Goal: Task Accomplishment & Management: Use online tool/utility

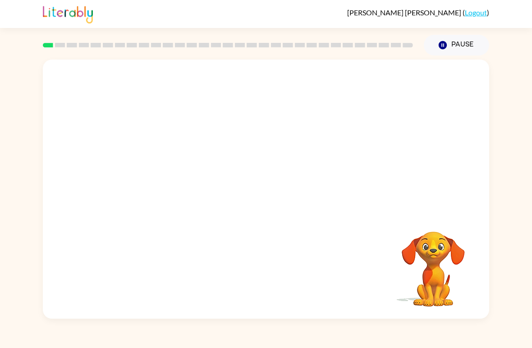
click at [242, 138] on video "Your browser must support playing .mp4 files to use Literably. Please try using…" at bounding box center [266, 136] width 446 height 153
click at [240, 143] on video "Your browser must support playing .mp4 files to use Literably. Please try using…" at bounding box center [266, 136] width 446 height 153
click at [272, 195] on icon "button" at bounding box center [266, 194] width 16 height 16
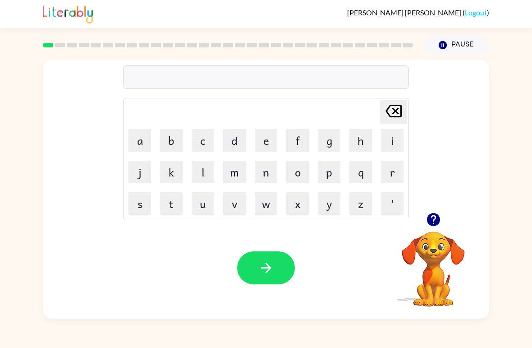
click at [176, 141] on button "b" at bounding box center [171, 140] width 23 height 23
click at [266, 140] on button "e" at bounding box center [266, 140] width 23 height 23
click at [321, 146] on button "g" at bounding box center [329, 140] width 23 height 23
click at [268, 272] on icon "button" at bounding box center [266, 268] width 16 height 16
click at [208, 171] on button "l" at bounding box center [203, 171] width 23 height 23
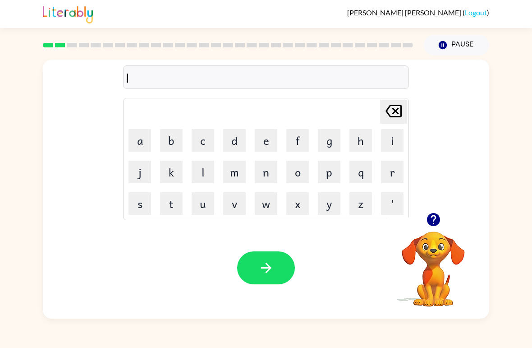
click at [296, 174] on button "o" at bounding box center [297, 171] width 23 height 23
click at [209, 202] on button "u" at bounding box center [203, 203] width 23 height 23
click at [234, 145] on button "d" at bounding box center [234, 140] width 23 height 23
click at [269, 279] on button "button" at bounding box center [266, 267] width 58 height 33
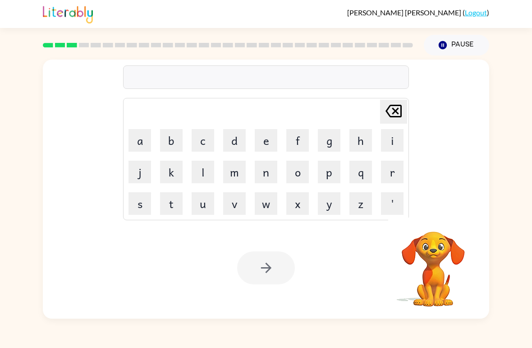
click at [239, 167] on button "m" at bounding box center [234, 171] width 23 height 23
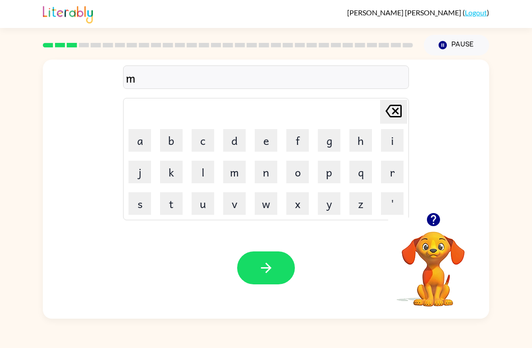
click at [150, 137] on button "a" at bounding box center [139, 140] width 23 height 23
click at [391, 170] on button "r" at bounding box center [392, 171] width 23 height 23
click at [150, 205] on button "s" at bounding box center [139, 203] width 23 height 23
click at [354, 146] on button "h" at bounding box center [360, 140] width 23 height 23
click at [283, 265] on button "button" at bounding box center [266, 267] width 58 height 33
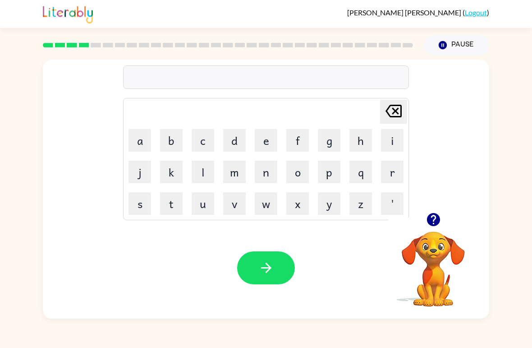
click at [145, 206] on button "s" at bounding box center [139, 203] width 23 height 23
click at [325, 169] on button "p" at bounding box center [329, 171] width 23 height 23
click at [289, 171] on button "o" at bounding box center [297, 171] width 23 height 23
click at [178, 207] on button "t" at bounding box center [171, 203] width 23 height 23
click at [266, 269] on icon "button" at bounding box center [266, 268] width 16 height 16
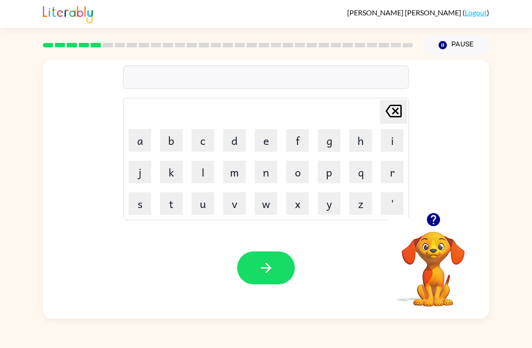
click at [331, 166] on button "p" at bounding box center [329, 171] width 23 height 23
click at [385, 175] on button "r" at bounding box center [392, 171] width 23 height 23
click at [292, 172] on button "o" at bounding box center [297, 171] width 23 height 23
click at [205, 205] on button "u" at bounding box center [203, 203] width 23 height 23
click at [235, 139] on button "d" at bounding box center [234, 140] width 23 height 23
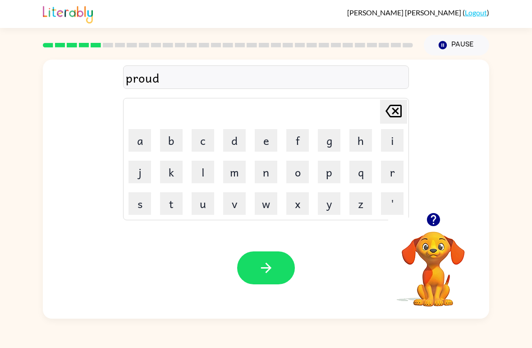
click at [269, 271] on icon "button" at bounding box center [266, 268] width 16 height 16
click at [327, 175] on button "p" at bounding box center [329, 171] width 23 height 23
click at [389, 140] on button "i" at bounding box center [392, 140] width 23 height 23
click at [262, 147] on button "e" at bounding box center [266, 140] width 23 height 23
click at [257, 274] on button "button" at bounding box center [266, 267] width 58 height 33
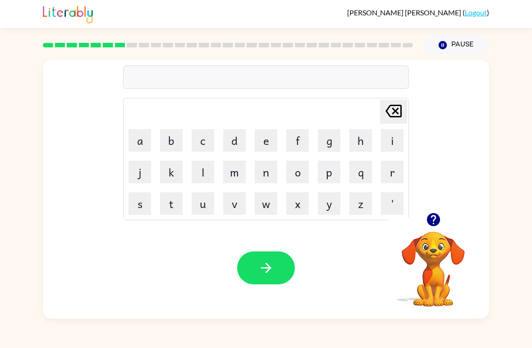
click at [142, 136] on button "a" at bounding box center [139, 140] width 23 height 23
click at [271, 174] on button "n" at bounding box center [266, 171] width 23 height 23
click at [175, 169] on button "k" at bounding box center [171, 171] width 23 height 23
click at [203, 172] on button "l" at bounding box center [203, 171] width 23 height 23
click at [263, 145] on button "e" at bounding box center [266, 140] width 23 height 23
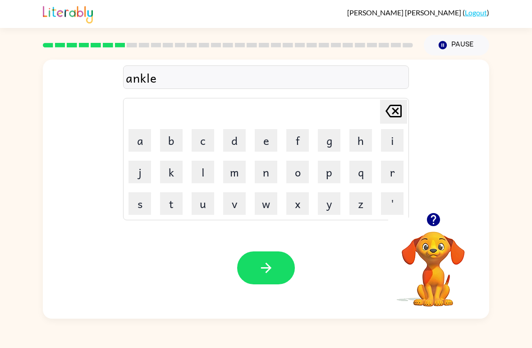
click at [266, 267] on icon "button" at bounding box center [266, 268] width 16 height 16
click at [175, 139] on button "b" at bounding box center [171, 140] width 23 height 23
click at [150, 133] on button "a" at bounding box center [139, 140] width 23 height 23
click at [177, 206] on button "t" at bounding box center [171, 203] width 23 height 23
click at [356, 142] on button "h" at bounding box center [360, 140] width 23 height 23
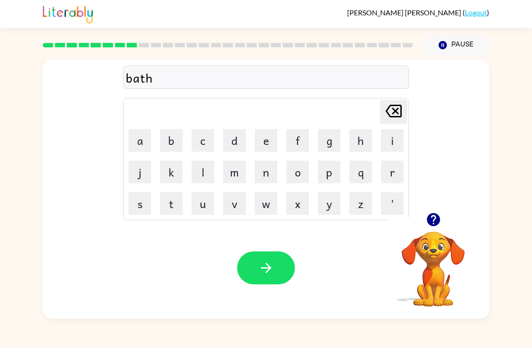
click at [277, 268] on button "button" at bounding box center [266, 267] width 58 height 33
click at [198, 136] on button "c" at bounding box center [203, 140] width 23 height 23
click at [203, 179] on button "l" at bounding box center [203, 171] width 23 height 23
click at [293, 176] on button "o" at bounding box center [297, 171] width 23 height 23
click at [263, 206] on button "w" at bounding box center [266, 203] width 23 height 23
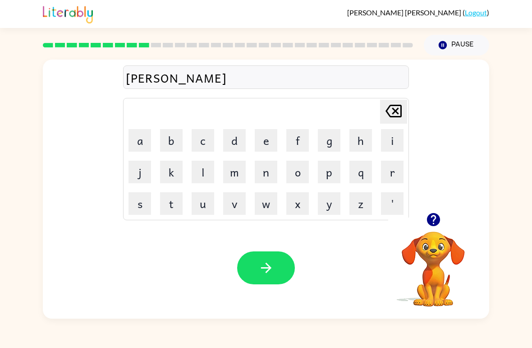
click at [266, 173] on button "n" at bounding box center [266, 171] width 23 height 23
click at [266, 264] on icon "button" at bounding box center [266, 267] width 10 height 10
click at [393, 135] on button "i" at bounding box center [392, 140] width 23 height 23
click at [271, 170] on button "n" at bounding box center [266, 171] width 23 height 23
click at [143, 209] on button "s" at bounding box center [139, 203] width 23 height 23
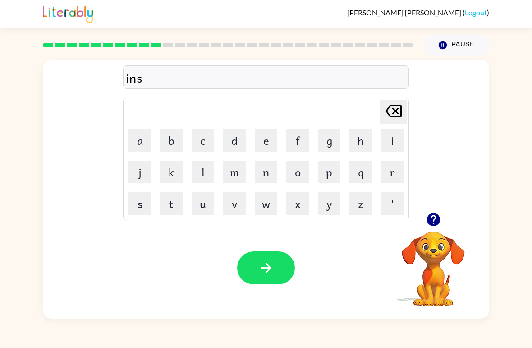
click at [265, 138] on button "e" at bounding box center [266, 140] width 23 height 23
click at [397, 171] on button "r" at bounding box center [392, 171] width 23 height 23
click at [175, 206] on button "t" at bounding box center [171, 203] width 23 height 23
click at [263, 276] on button "button" at bounding box center [266, 267] width 58 height 33
click at [207, 130] on button "c" at bounding box center [203, 140] width 23 height 23
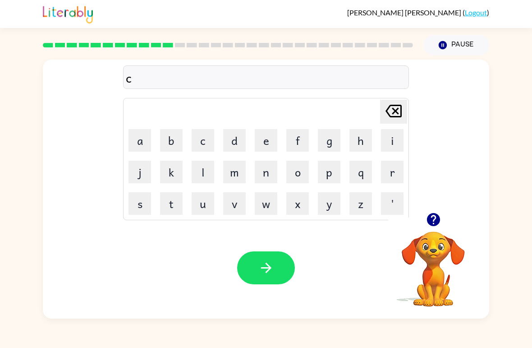
click at [291, 165] on button "o" at bounding box center [297, 171] width 23 height 23
click at [240, 139] on button "d" at bounding box center [234, 140] width 23 height 23
click at [263, 138] on button "e" at bounding box center [266, 140] width 23 height 23
click at [278, 265] on button "button" at bounding box center [266, 267] width 58 height 33
click at [234, 204] on button "v" at bounding box center [234, 203] width 23 height 23
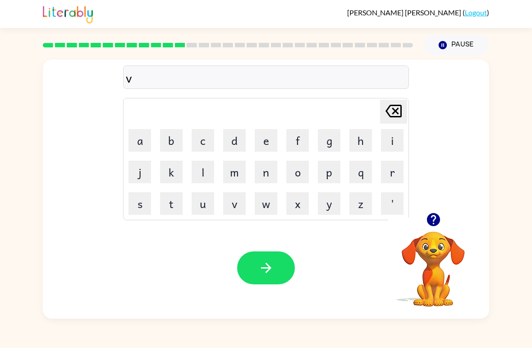
click at [294, 167] on button "o" at bounding box center [297, 171] width 23 height 23
click at [209, 172] on button "l" at bounding box center [203, 171] width 23 height 23
click at [208, 202] on button "u" at bounding box center [203, 203] width 23 height 23
click at [234, 174] on button "m" at bounding box center [234, 171] width 23 height 23
click at [261, 142] on button "e" at bounding box center [266, 140] width 23 height 23
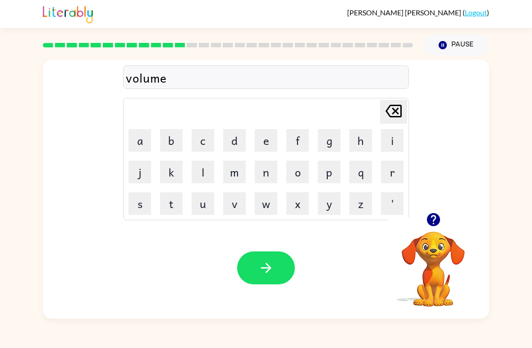
click at [281, 273] on button "button" at bounding box center [266, 267] width 58 height 33
click at [142, 206] on button "s" at bounding box center [139, 203] width 23 height 23
click at [264, 206] on button "w" at bounding box center [266, 203] width 23 height 23
click at [263, 146] on button "e" at bounding box center [266, 140] width 23 height 23
click at [261, 139] on button "e" at bounding box center [266, 140] width 23 height 23
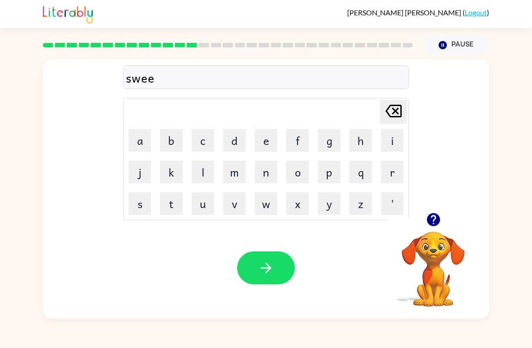
click at [174, 205] on button "t" at bounding box center [171, 203] width 23 height 23
click at [256, 174] on button "n" at bounding box center [266, 171] width 23 height 23
click at [266, 137] on button "e" at bounding box center [266, 140] width 23 height 23
click at [143, 202] on button "s" at bounding box center [139, 203] width 23 height 23
click at [142, 202] on button "s" at bounding box center [139, 203] width 23 height 23
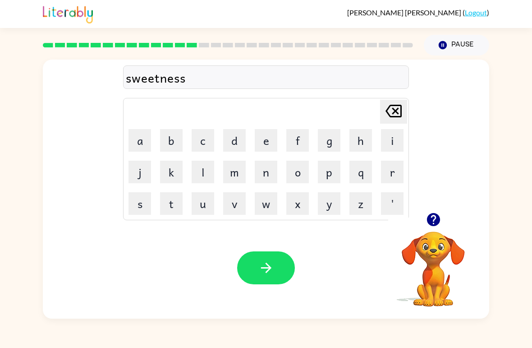
click at [404, 101] on icon "[PERSON_NAME] last character input" at bounding box center [394, 111] width 22 height 22
click at [139, 213] on button "s" at bounding box center [139, 203] width 23 height 23
click at [271, 261] on icon "button" at bounding box center [266, 268] width 16 height 16
click at [330, 168] on button "p" at bounding box center [329, 171] width 23 height 23
click at [389, 142] on button "i" at bounding box center [392, 140] width 23 height 23
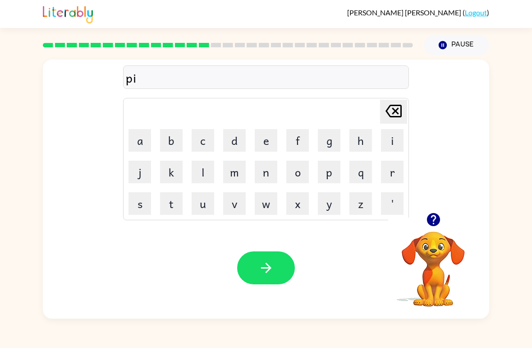
click at [208, 169] on button "l" at bounding box center [203, 171] width 23 height 23
click at [294, 170] on button "o" at bounding box center [297, 171] width 23 height 23
click at [175, 207] on button "t" at bounding box center [171, 203] width 23 height 23
click at [267, 276] on button "button" at bounding box center [266, 267] width 58 height 33
click at [298, 138] on button "f" at bounding box center [297, 140] width 23 height 23
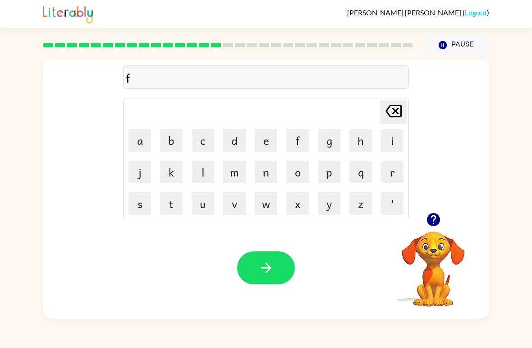
click at [296, 170] on button "o" at bounding box center [297, 171] width 23 height 23
click at [392, 170] on button "r" at bounding box center [392, 171] width 23 height 23
click at [171, 174] on button "k" at bounding box center [171, 171] width 23 height 23
click at [277, 270] on button "button" at bounding box center [266, 267] width 58 height 33
click at [260, 207] on button "w" at bounding box center [266, 203] width 23 height 23
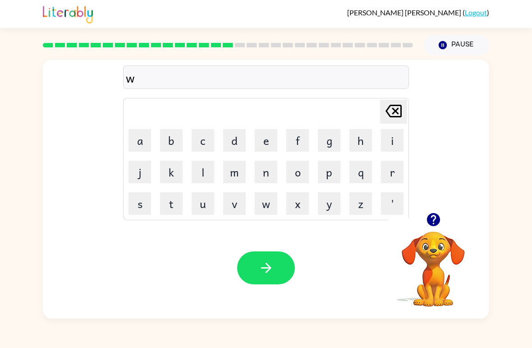
click at [260, 151] on button "e" at bounding box center [266, 140] width 23 height 23
click at [178, 143] on button "b" at bounding box center [171, 140] width 23 height 23
click at [249, 258] on button "button" at bounding box center [266, 267] width 58 height 33
click at [436, 224] on icon "button" at bounding box center [432, 219] width 13 height 13
click at [299, 137] on button "f" at bounding box center [297, 140] width 23 height 23
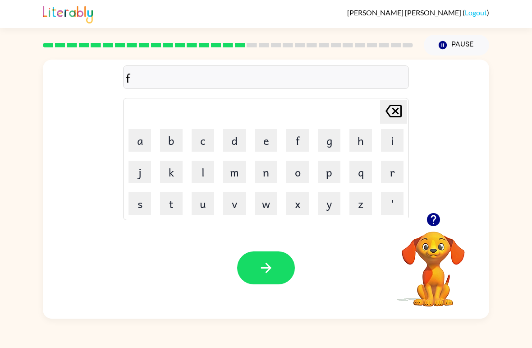
click at [206, 168] on button "l" at bounding box center [203, 171] width 23 height 23
click at [392, 137] on button "i" at bounding box center [392, 140] width 23 height 23
click at [328, 174] on button "p" at bounding box center [329, 171] width 23 height 23
click at [327, 174] on button "p" at bounding box center [329, 171] width 23 height 23
click at [392, 142] on button "i" at bounding box center [392, 140] width 23 height 23
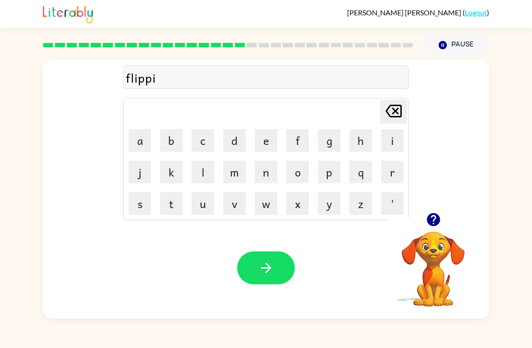
click at [262, 175] on button "n" at bounding box center [266, 171] width 23 height 23
click at [330, 142] on button "g" at bounding box center [329, 140] width 23 height 23
click at [264, 271] on icon "button" at bounding box center [266, 268] width 16 height 16
click at [150, 197] on button "s" at bounding box center [139, 203] width 23 height 23
click at [267, 170] on button "n" at bounding box center [266, 171] width 23 height 23
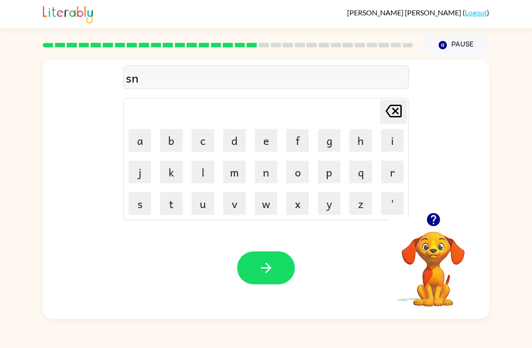
click at [295, 179] on button "o" at bounding box center [297, 171] width 23 height 23
click at [392, 170] on button "r" at bounding box center [392, 171] width 23 height 23
click at [175, 206] on button "t" at bounding box center [171, 203] width 23 height 23
click at [275, 268] on button "button" at bounding box center [266, 267] width 58 height 33
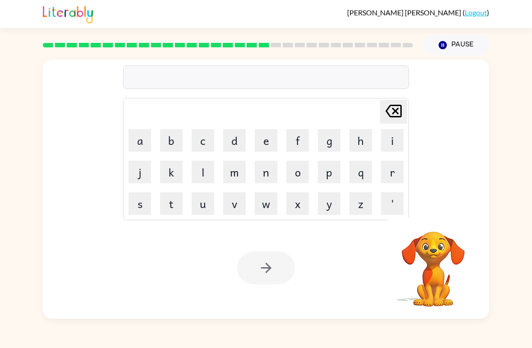
click at [266, 141] on button "e" at bounding box center [266, 140] width 23 height 23
click at [138, 137] on button "a" at bounding box center [139, 140] width 23 height 23
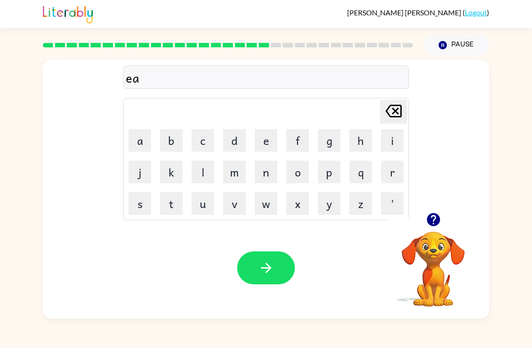
click at [146, 206] on button "s" at bounding box center [139, 203] width 23 height 23
click at [330, 205] on button "y" at bounding box center [329, 203] width 23 height 23
click at [270, 271] on icon "button" at bounding box center [266, 268] width 16 height 16
click at [236, 139] on button "d" at bounding box center [234, 140] width 23 height 23
click at [395, 137] on button "i" at bounding box center [392, 140] width 23 height 23
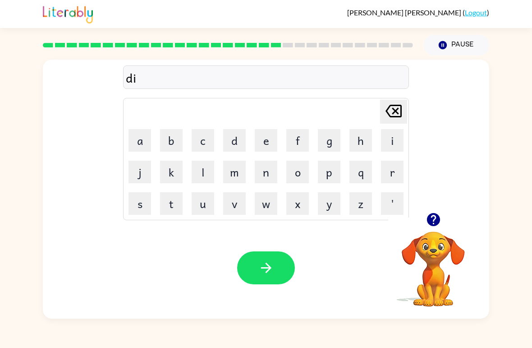
click at [143, 208] on button "s" at bounding box center [139, 203] width 23 height 23
click at [364, 136] on button "h" at bounding box center [360, 140] width 23 height 23
click at [264, 140] on button "e" at bounding box center [266, 140] width 23 height 23
click at [142, 207] on button "s" at bounding box center [139, 203] width 23 height 23
click at [269, 271] on icon "button" at bounding box center [266, 267] width 10 height 10
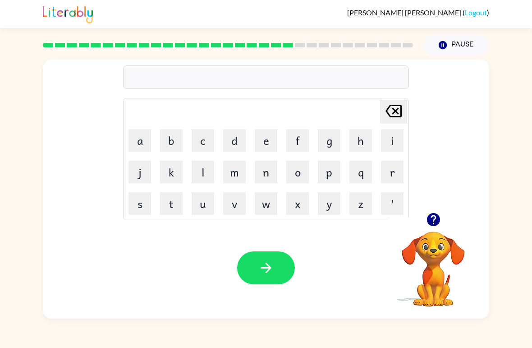
click at [295, 142] on button "f" at bounding box center [297, 140] width 23 height 23
click at [204, 174] on button "l" at bounding box center [203, 171] width 23 height 23
click at [206, 202] on button "u" at bounding box center [203, 203] width 23 height 23
click at [175, 199] on button "t" at bounding box center [171, 203] width 23 height 23
click at [265, 143] on button "e" at bounding box center [266, 140] width 23 height 23
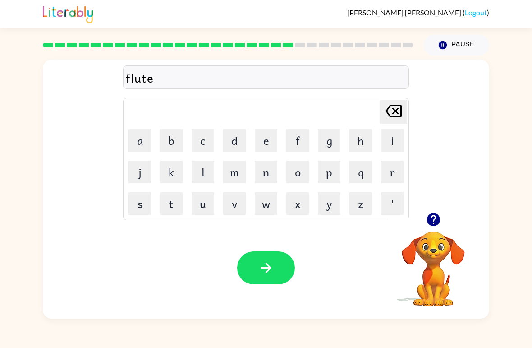
click at [257, 272] on button "button" at bounding box center [266, 267] width 58 height 33
click at [236, 173] on button "m" at bounding box center [234, 171] width 23 height 23
click at [386, 139] on button "i" at bounding box center [392, 140] width 23 height 23
click at [234, 141] on button "d" at bounding box center [234, 140] width 23 height 23
click at [265, 176] on button "n" at bounding box center [266, 171] width 23 height 23
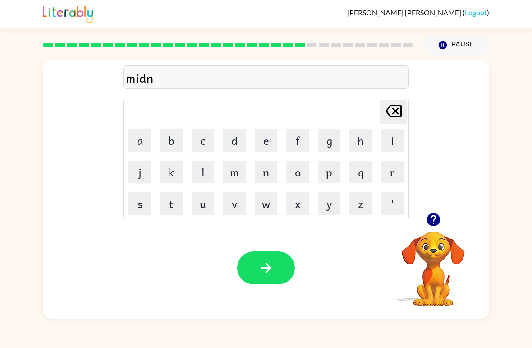
click at [389, 142] on button "i" at bounding box center [392, 140] width 23 height 23
click at [326, 141] on button "g" at bounding box center [329, 140] width 23 height 23
click at [359, 142] on button "h" at bounding box center [360, 140] width 23 height 23
click at [169, 205] on button "t" at bounding box center [171, 203] width 23 height 23
click at [270, 271] on icon "button" at bounding box center [266, 268] width 16 height 16
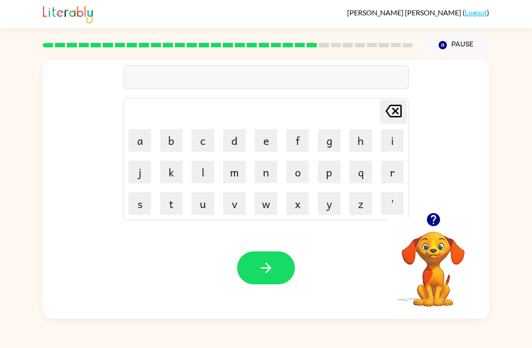
click at [267, 209] on button "w" at bounding box center [266, 203] width 23 height 23
click at [390, 136] on button "i" at bounding box center [392, 140] width 23 height 23
click at [264, 168] on button "n" at bounding box center [266, 171] width 23 height 23
click at [177, 206] on button "t" at bounding box center [171, 203] width 23 height 23
click at [264, 147] on button "e" at bounding box center [266, 140] width 23 height 23
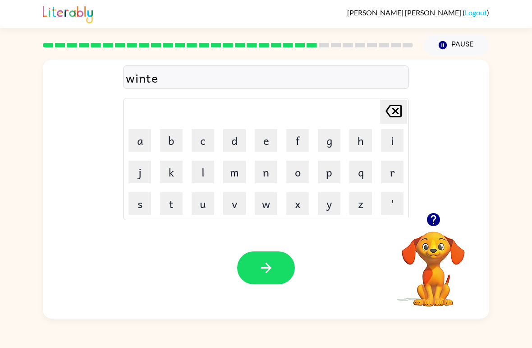
click at [389, 173] on button "r" at bounding box center [392, 171] width 23 height 23
click at [264, 271] on icon "button" at bounding box center [266, 268] width 16 height 16
click at [231, 138] on button "d" at bounding box center [234, 140] width 23 height 23
click at [265, 142] on button "e" at bounding box center [266, 140] width 23 height 23
click at [210, 138] on button "c" at bounding box center [203, 140] width 23 height 23
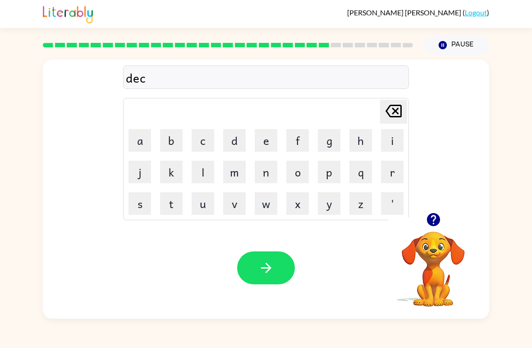
click at [381, 137] on button "i" at bounding box center [392, 140] width 23 height 23
click at [234, 138] on button "d" at bounding box center [234, 140] width 23 height 23
click at [384, 141] on button "i" at bounding box center [392, 140] width 23 height 23
click at [267, 174] on button "n" at bounding box center [266, 171] width 23 height 23
click at [329, 142] on button "g" at bounding box center [329, 140] width 23 height 23
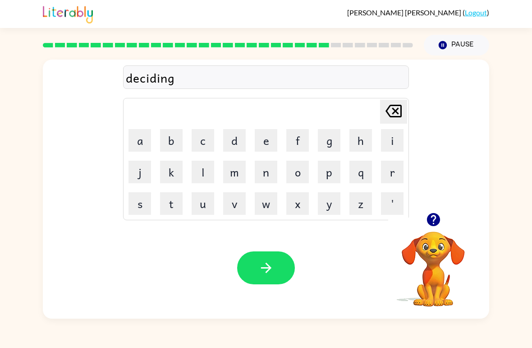
click at [261, 275] on icon "button" at bounding box center [266, 268] width 16 height 16
click at [394, 173] on button "r" at bounding box center [392, 171] width 23 height 23
click at [301, 174] on button "o" at bounding box center [297, 171] width 23 height 23
click at [203, 143] on button "c" at bounding box center [203, 140] width 23 height 23
click at [174, 172] on button "k" at bounding box center [171, 171] width 23 height 23
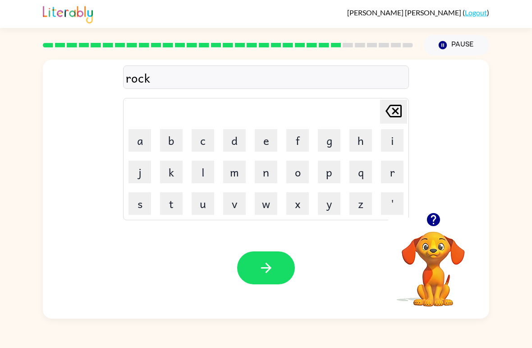
click at [269, 138] on button "e" at bounding box center [266, 140] width 23 height 23
click at [169, 205] on button "t" at bounding box center [171, 203] width 23 height 23
click at [279, 272] on button "button" at bounding box center [266, 267] width 58 height 33
click at [205, 201] on button "u" at bounding box center [203, 203] width 23 height 23
click at [271, 174] on button "n" at bounding box center [266, 171] width 23 height 23
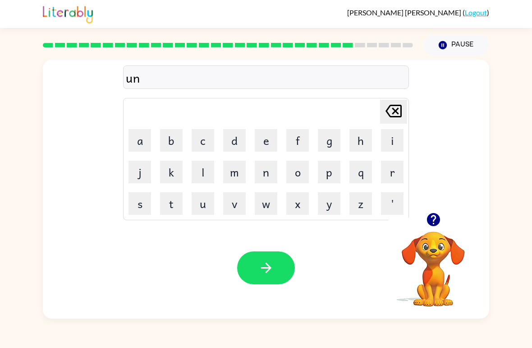
click at [390, 143] on button "i" at bounding box center [392, 140] width 23 height 23
click at [295, 143] on button "f" at bounding box center [297, 140] width 23 height 23
click at [299, 172] on button "o" at bounding box center [297, 171] width 23 height 23
click at [390, 174] on button "r" at bounding box center [392, 171] width 23 height 23
click at [234, 175] on button "m" at bounding box center [234, 171] width 23 height 23
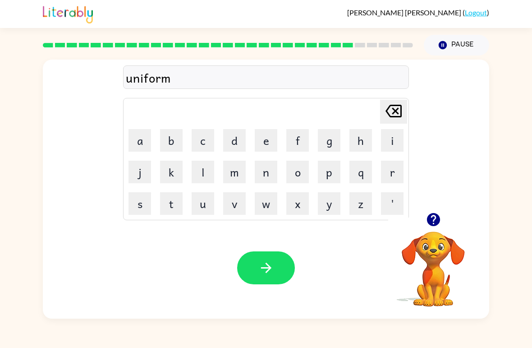
click at [261, 280] on button "button" at bounding box center [266, 267] width 58 height 33
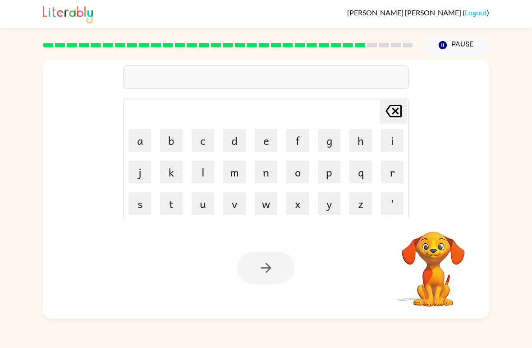
click at [202, 139] on button "c" at bounding box center [203, 140] width 23 height 23
click at [359, 144] on button "h" at bounding box center [360, 140] width 23 height 23
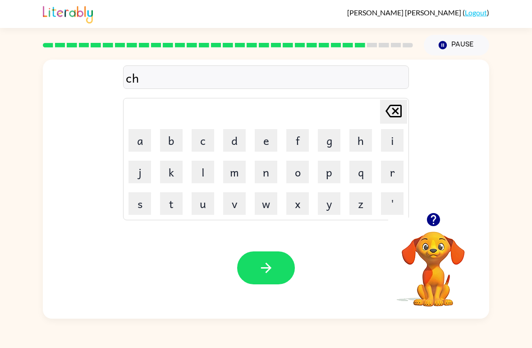
click at [145, 140] on button "a" at bounding box center [139, 140] width 23 height 23
click at [390, 141] on button "i" at bounding box center [392, 140] width 23 height 23
click at [262, 177] on button "n" at bounding box center [266, 171] width 23 height 23
click at [266, 277] on button "button" at bounding box center [266, 267] width 58 height 33
click at [205, 139] on button "c" at bounding box center [203, 140] width 23 height 23
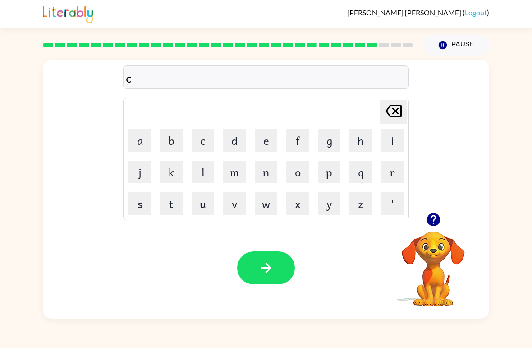
click at [359, 140] on button "h" at bounding box center [360, 140] width 23 height 23
click at [206, 205] on button "u" at bounding box center [203, 203] width 23 height 23
click at [266, 169] on button "n" at bounding box center [266, 171] width 23 height 23
click at [179, 174] on button "k" at bounding box center [171, 171] width 23 height 23
click at [273, 279] on button "button" at bounding box center [266, 267] width 58 height 33
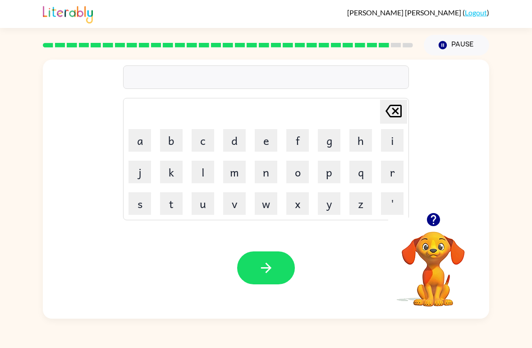
click at [174, 206] on button "t" at bounding box center [171, 203] width 23 height 23
click at [354, 145] on button "h" at bounding box center [360, 140] width 23 height 23
click at [389, 143] on button "i" at bounding box center [392, 140] width 23 height 23
click at [389, 175] on button "r" at bounding box center [392, 171] width 23 height 23
click at [142, 202] on button "s" at bounding box center [139, 203] width 23 height 23
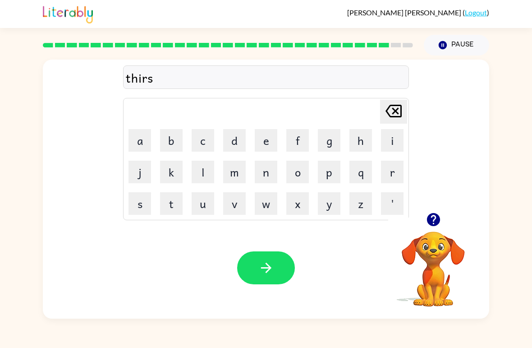
click at [177, 213] on button "t" at bounding box center [171, 203] width 23 height 23
click at [280, 284] on button "button" at bounding box center [266, 267] width 58 height 33
click at [293, 141] on button "f" at bounding box center [297, 140] width 23 height 23
click at [392, 141] on button "i" at bounding box center [392, 140] width 23 height 23
click at [264, 173] on button "n" at bounding box center [266, 171] width 23 height 23
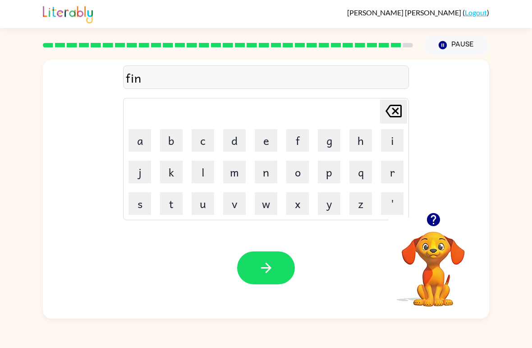
click at [324, 139] on button "g" at bounding box center [329, 140] width 23 height 23
click at [261, 145] on button "e" at bounding box center [266, 140] width 23 height 23
click at [381, 173] on button "r" at bounding box center [392, 171] width 23 height 23
click at [262, 173] on button "n" at bounding box center [266, 171] width 23 height 23
click at [147, 203] on button "s" at bounding box center [139, 203] width 23 height 23
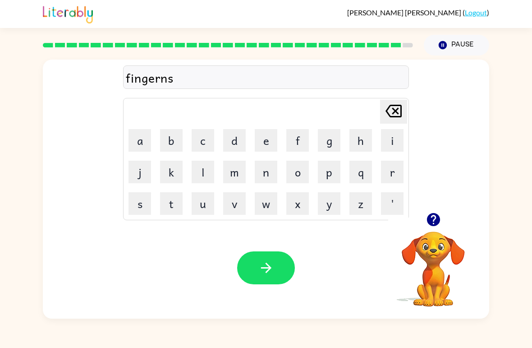
click at [387, 138] on button "i" at bounding box center [392, 140] width 23 height 23
click at [199, 174] on button "l" at bounding box center [203, 171] width 23 height 23
click at [396, 115] on icon "[PERSON_NAME] last character input" at bounding box center [394, 111] width 22 height 22
click at [395, 116] on icon at bounding box center [393, 111] width 16 height 13
click at [396, 116] on icon "[PERSON_NAME] last character input" at bounding box center [394, 111] width 22 height 22
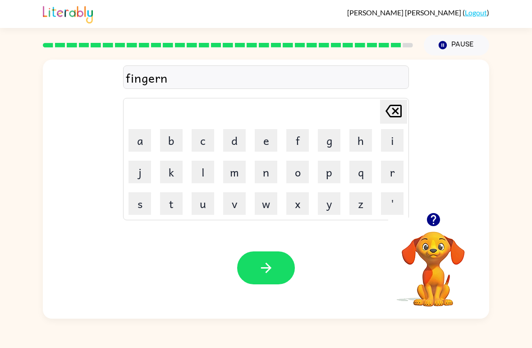
click at [140, 142] on button "a" at bounding box center [139, 140] width 23 height 23
click at [396, 139] on button "i" at bounding box center [392, 140] width 23 height 23
click at [202, 173] on button "l" at bounding box center [203, 171] width 23 height 23
click at [259, 270] on icon "button" at bounding box center [266, 268] width 16 height 16
